Goal: Task Accomplishment & Management: Use online tool/utility

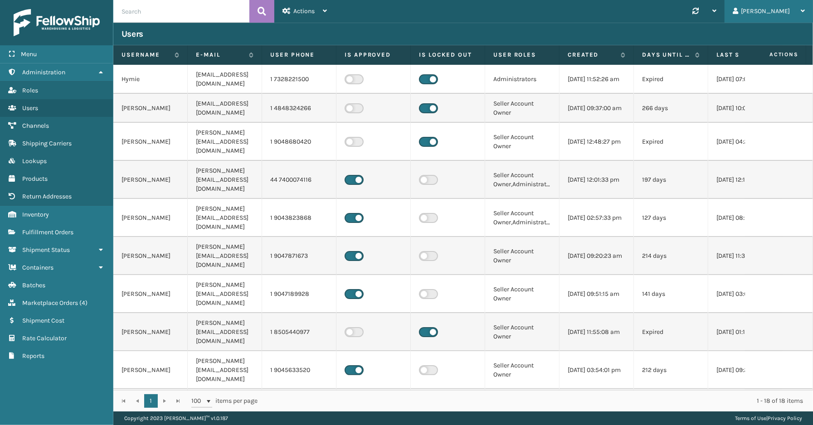
click at [784, 10] on div "[PERSON_NAME]" at bounding box center [768, 11] width 72 height 23
click at [736, 34] on li "Log Out" at bounding box center [751, 35] width 121 height 24
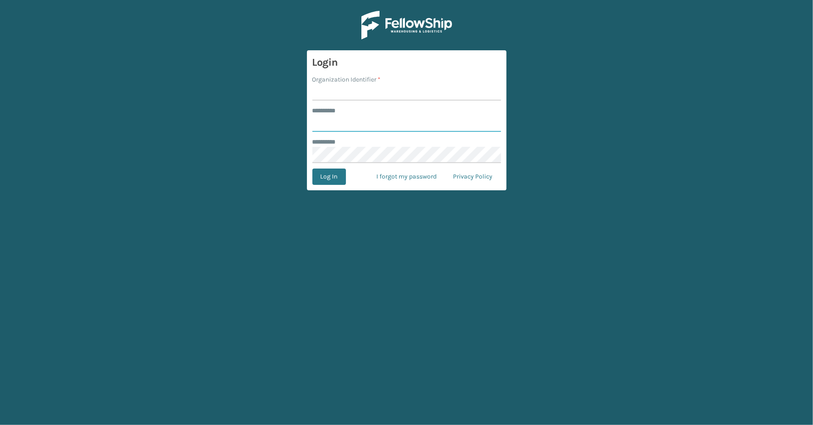
type input "*****"
type input "SleepGeekz"
click at [333, 179] on button "Log In" at bounding box center [329, 177] width 34 height 16
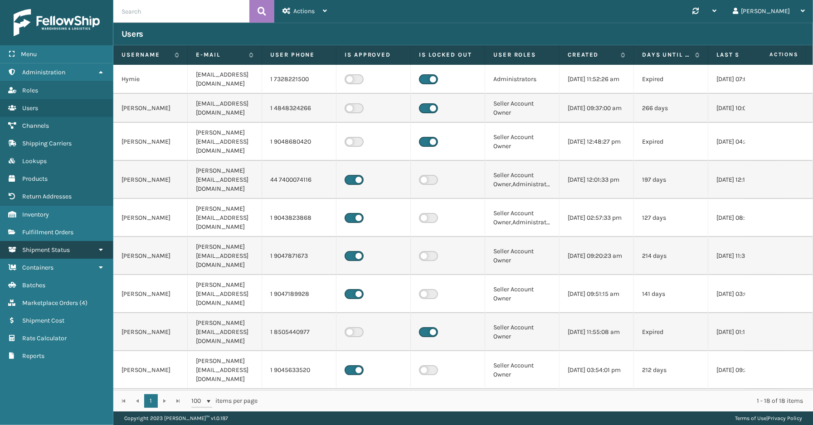
click at [55, 246] on span "Shipment Status" at bounding box center [46, 250] width 48 height 8
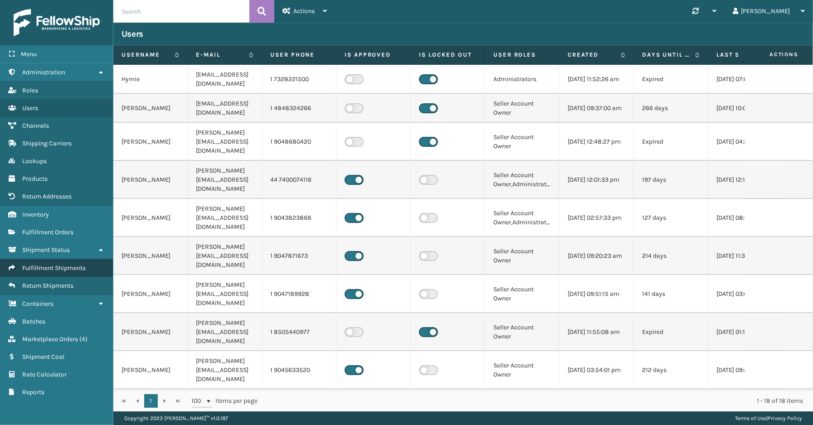
click at [53, 264] on span "Fulfillment Shipments" at bounding box center [53, 268] width 63 height 8
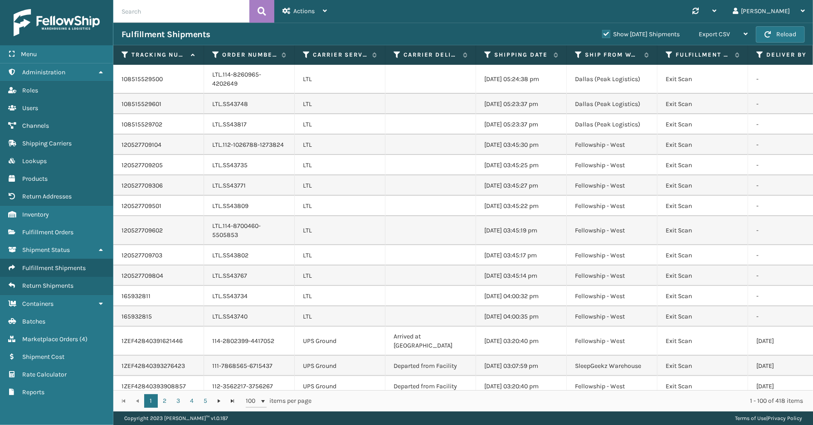
click at [602, 33] on label "Show [DATE] Shipments" at bounding box center [640, 34] width 77 height 8
click at [602, 33] on input "Show [DATE] Shipments" at bounding box center [602, 32] width 0 height 6
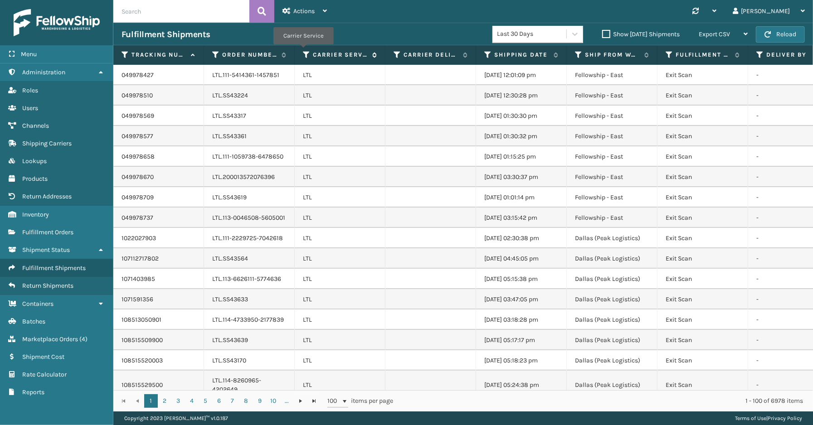
click at [303, 51] on icon at bounding box center [306, 55] width 7 height 8
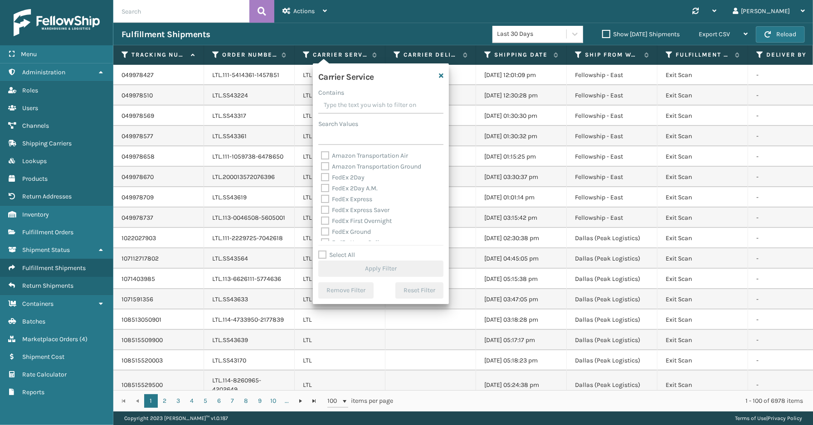
click at [324, 254] on label "Select All" at bounding box center [336, 255] width 37 height 8
click at [324, 251] on input "Select All" at bounding box center [386, 250] width 136 height 1
checkbox input "true"
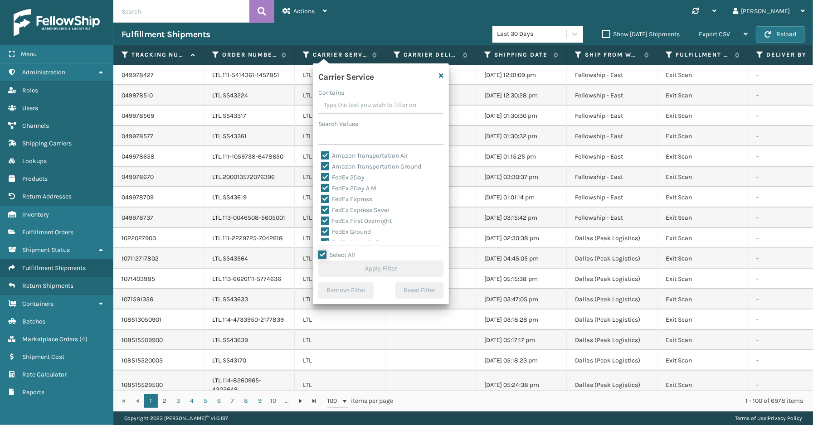
checkbox input "true"
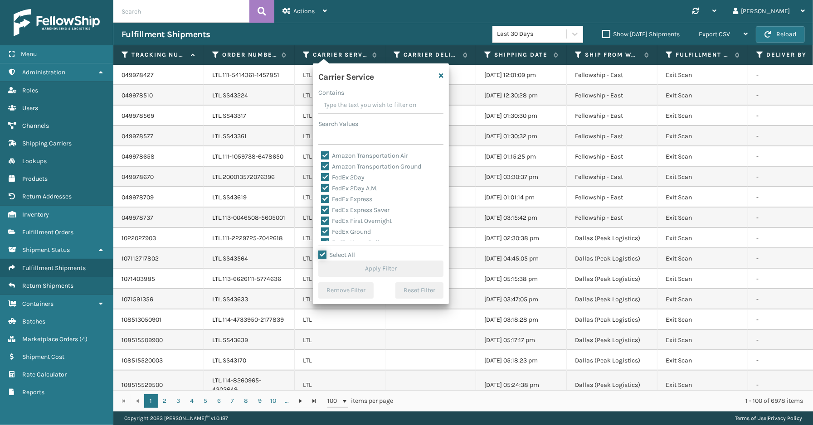
checkbox input "true"
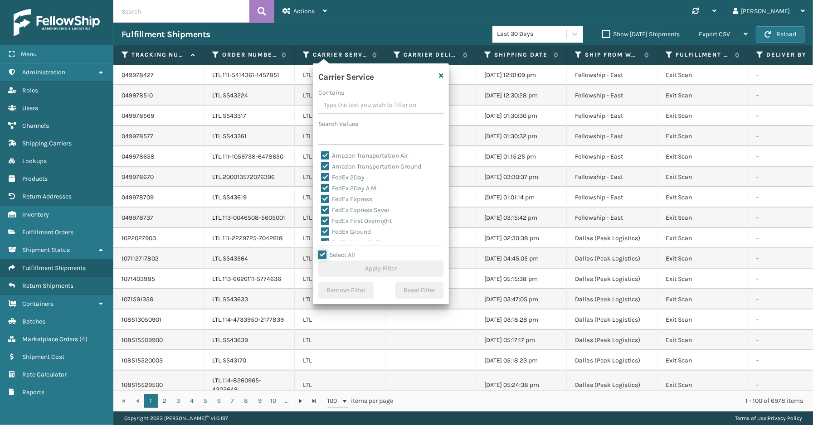
checkbox input "true"
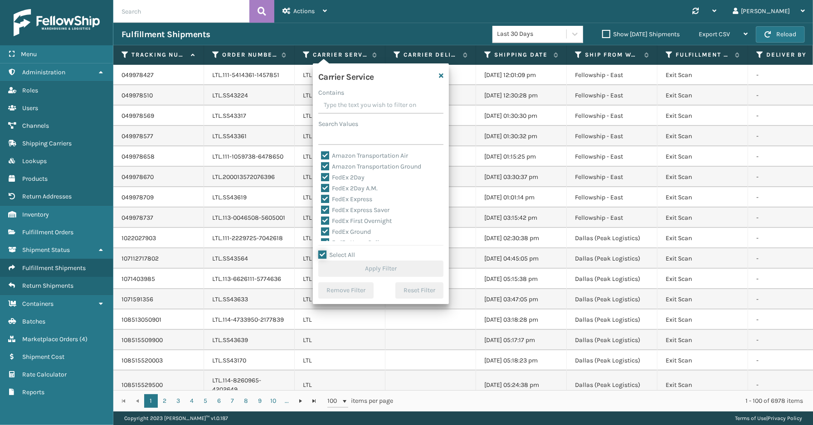
checkbox input "true"
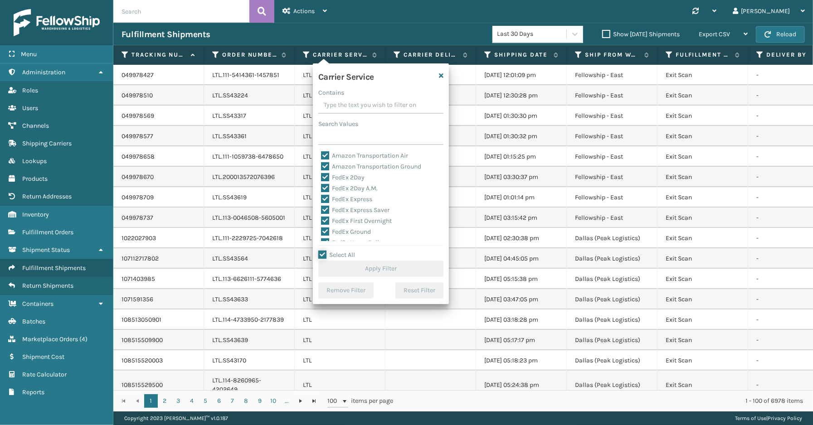
checkbox input "true"
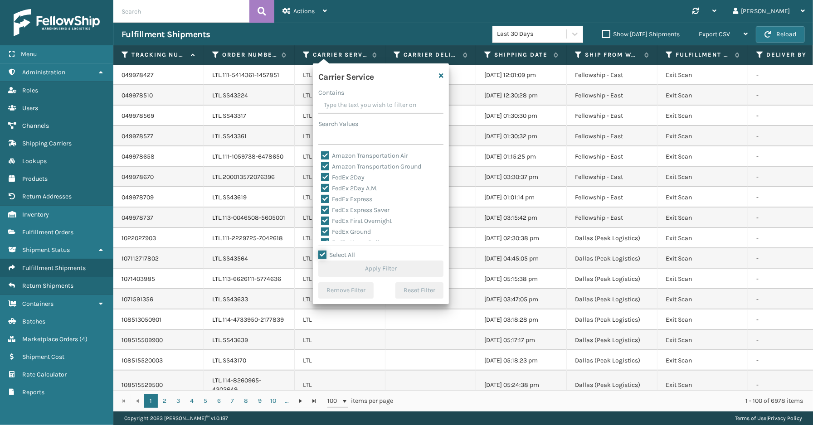
checkbox input "true"
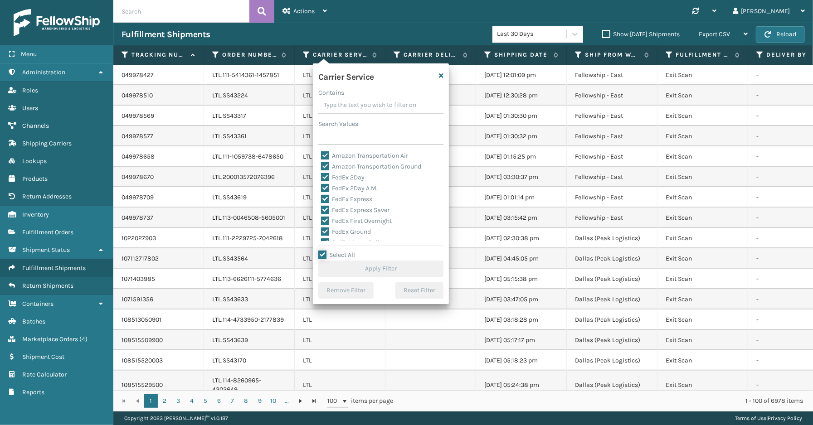
checkbox input "true"
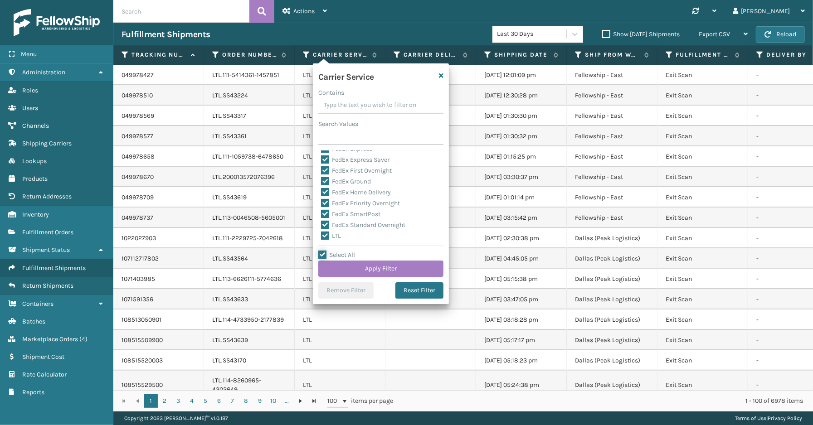
scroll to position [101, 0]
click at [335, 186] on label "LTL" at bounding box center [331, 186] width 20 height 8
click at [321, 186] on input "LTL" at bounding box center [321, 183] width 0 height 6
checkbox input "false"
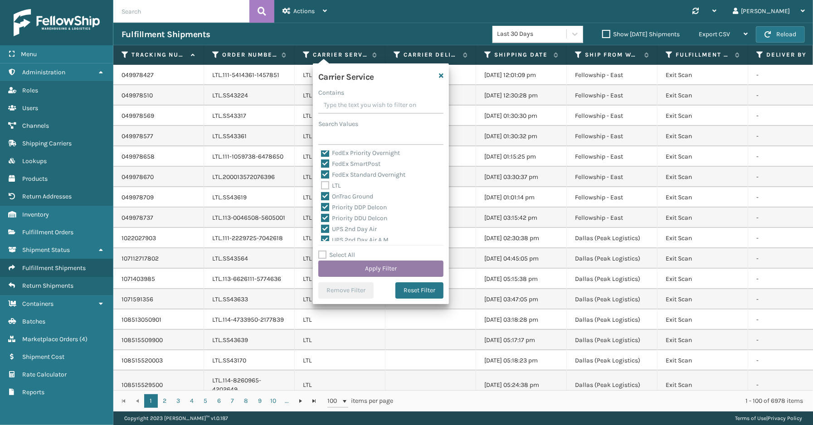
click at [363, 269] on button "Apply Filter" at bounding box center [380, 269] width 125 height 16
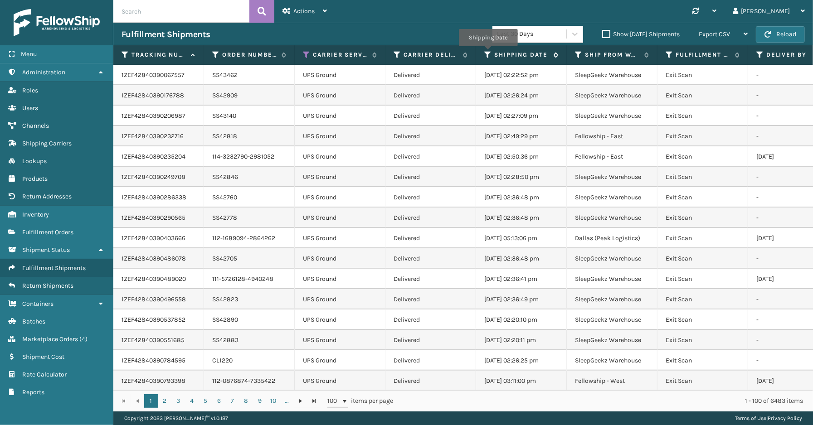
click at [488, 53] on icon at bounding box center [487, 55] width 7 height 8
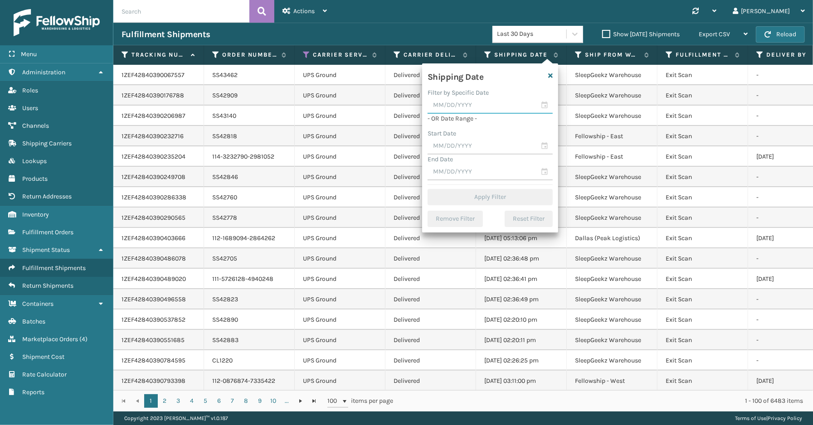
click at [543, 103] on input "text" at bounding box center [489, 105] width 125 height 16
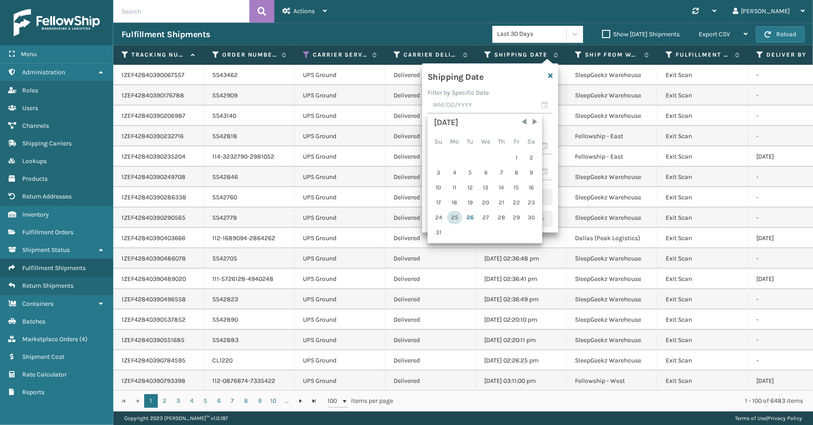
click at [453, 216] on div "25" at bounding box center [454, 218] width 15 height 14
type input "[DATE]"
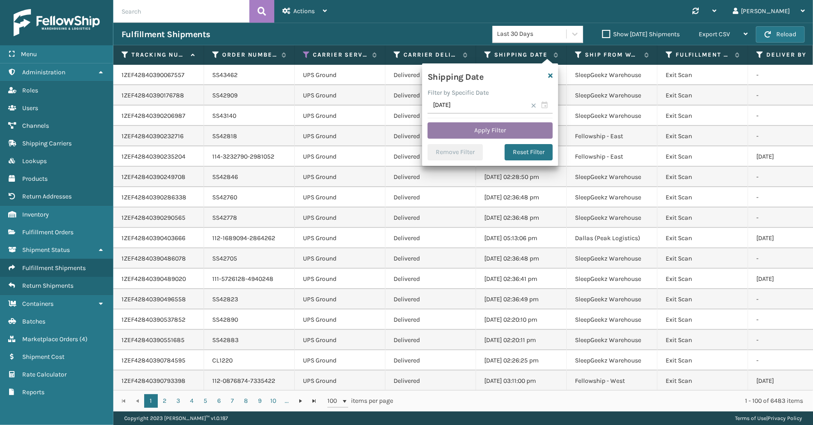
click at [504, 128] on button "Apply Filter" at bounding box center [489, 130] width 125 height 16
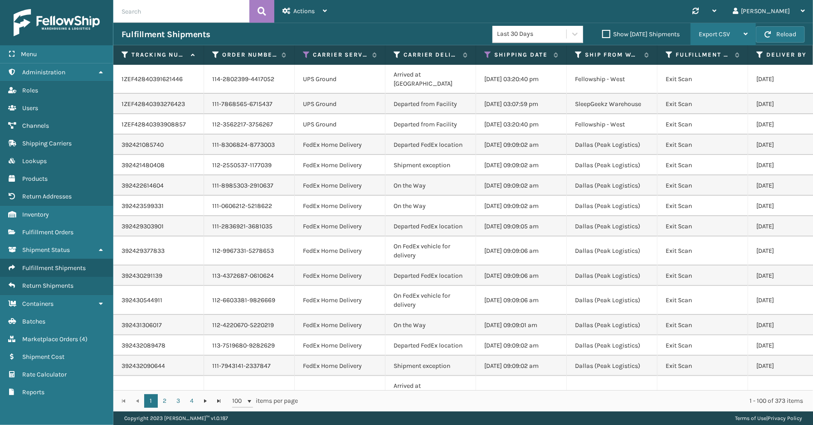
click at [701, 32] on span "Export CSV" at bounding box center [713, 34] width 31 height 8
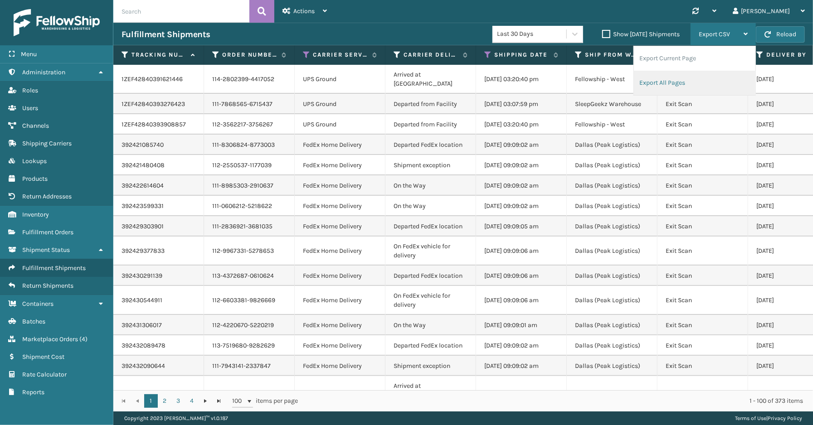
click at [645, 78] on li "Export All Pages" at bounding box center [694, 83] width 121 height 24
